Goal: Check status: Check status

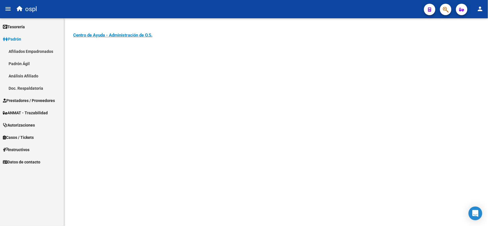
click at [30, 100] on span "Prestadores / Proveedores" at bounding box center [29, 100] width 52 height 6
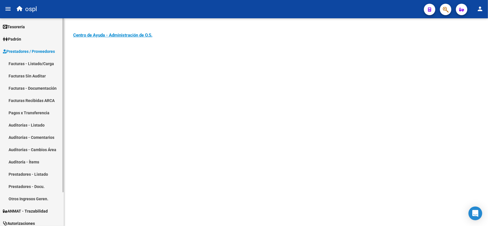
click at [28, 62] on link "Facturas - Listado/Carga" at bounding box center [32, 63] width 64 height 12
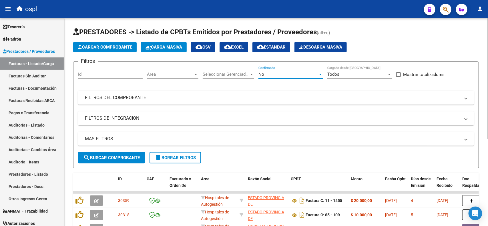
click at [296, 75] on div "No" at bounding box center [287, 74] width 59 height 5
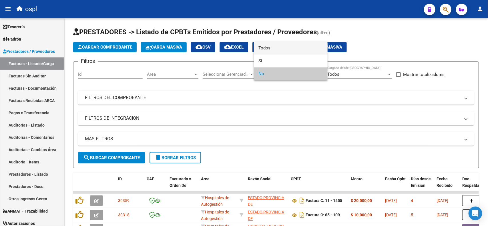
click at [279, 49] on span "Todos" at bounding box center [290, 48] width 65 height 13
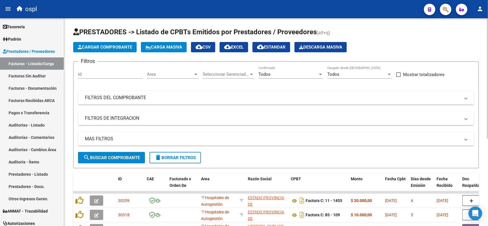
click at [146, 99] on mat-panel-title "FILTROS DEL COMPROBANTE" at bounding box center [272, 98] width 375 height 6
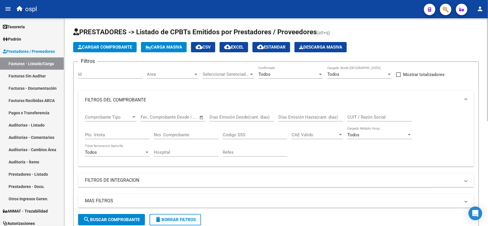
click at [184, 133] on input "Nro. Comprobante" at bounding box center [186, 134] width 65 height 5
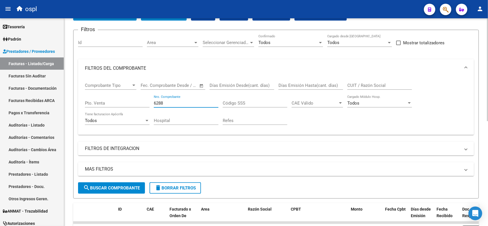
scroll to position [36, 0]
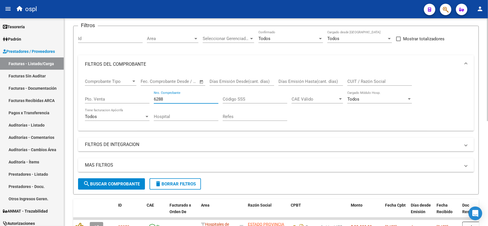
type input "6288"
click at [95, 181] on span "search Buscar Comprobante" at bounding box center [111, 183] width 57 height 5
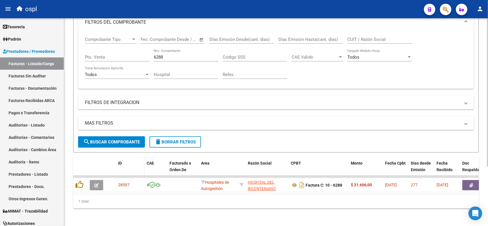
scroll to position [83, 0]
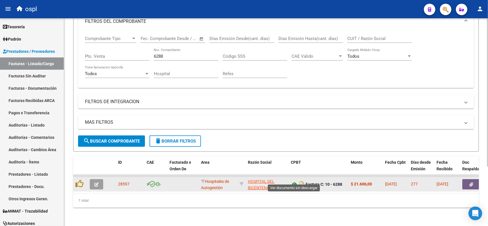
click at [293, 181] on icon at bounding box center [294, 184] width 7 height 7
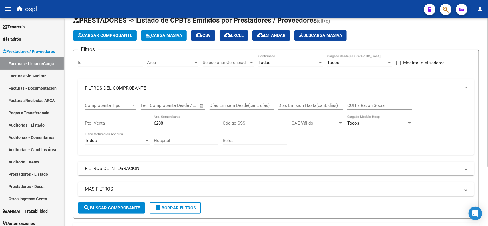
scroll to position [0, 0]
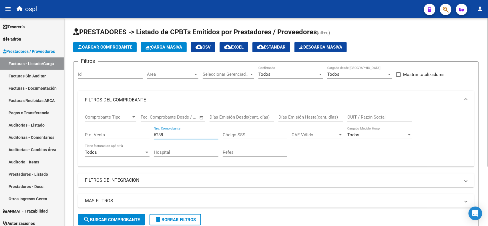
drag, startPoint x: 170, startPoint y: 133, endPoint x: 149, endPoint y: 134, distance: 21.1
click at [149, 134] on div "Comprobante Tipo Comprobante Tipo Start date – End date Fec. Comprobante Desde …" at bounding box center [276, 135] width 382 height 53
click at [294, 73] on div "Todos" at bounding box center [287, 74] width 59 height 5
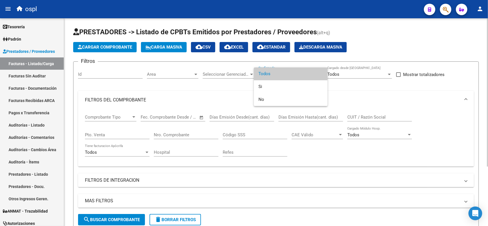
click at [294, 73] on span "Todos" at bounding box center [290, 73] width 65 height 13
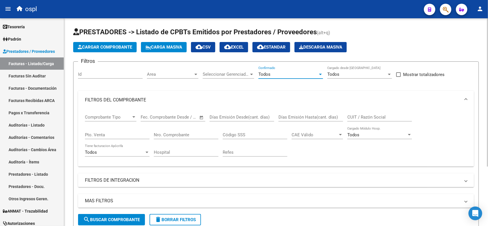
click at [355, 73] on div "Todos" at bounding box center [356, 74] width 59 height 5
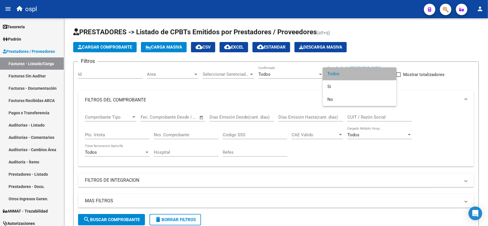
click at [353, 74] on span "Todos" at bounding box center [359, 73] width 65 height 13
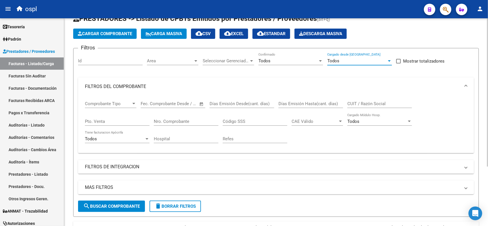
scroll to position [12, 0]
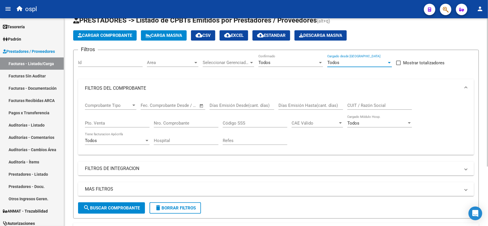
click at [181, 121] on input "Nro. Comprobante" at bounding box center [186, 123] width 65 height 5
type input "6288"
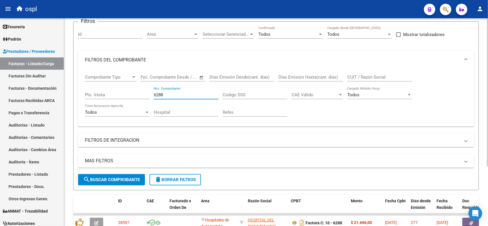
scroll to position [0, 0]
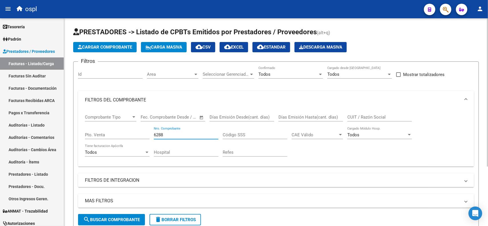
drag, startPoint x: 167, startPoint y: 133, endPoint x: 143, endPoint y: 129, distance: 24.8
click at [144, 138] on div "Comprobante Tipo Comprobante Tipo Start date – End date Fec. Comprobante Desde …" at bounding box center [276, 135] width 382 height 53
click at [362, 115] on input "CUIT / Razón Social" at bounding box center [379, 117] width 65 height 5
type input "[PERSON_NAME]"
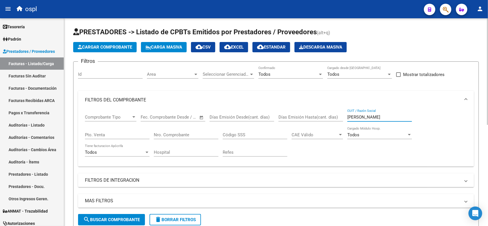
drag, startPoint x: 376, startPoint y: 117, endPoint x: 343, endPoint y: 118, distance: 32.6
click at [343, 118] on div "Comprobante Tipo Comprobante Tipo Start date – End date Fec. Comprobante Desde …" at bounding box center [276, 135] width 382 height 53
